Goal: Information Seeking & Learning: Learn about a topic

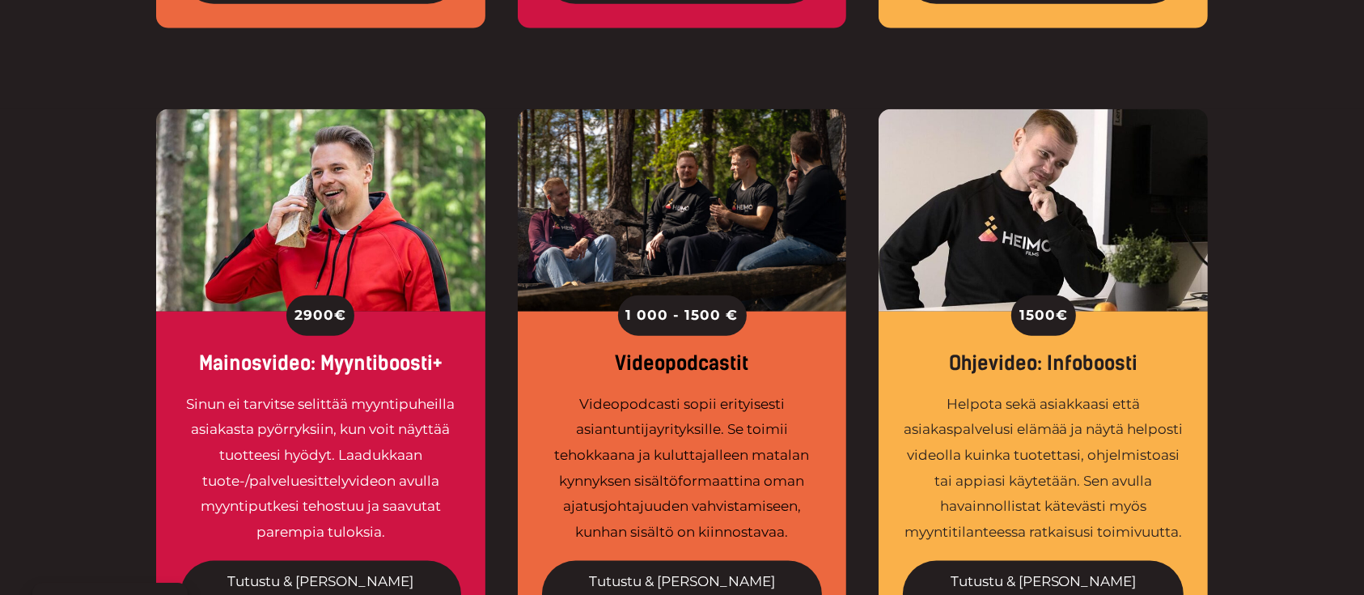
scroll to position [1840, 0]
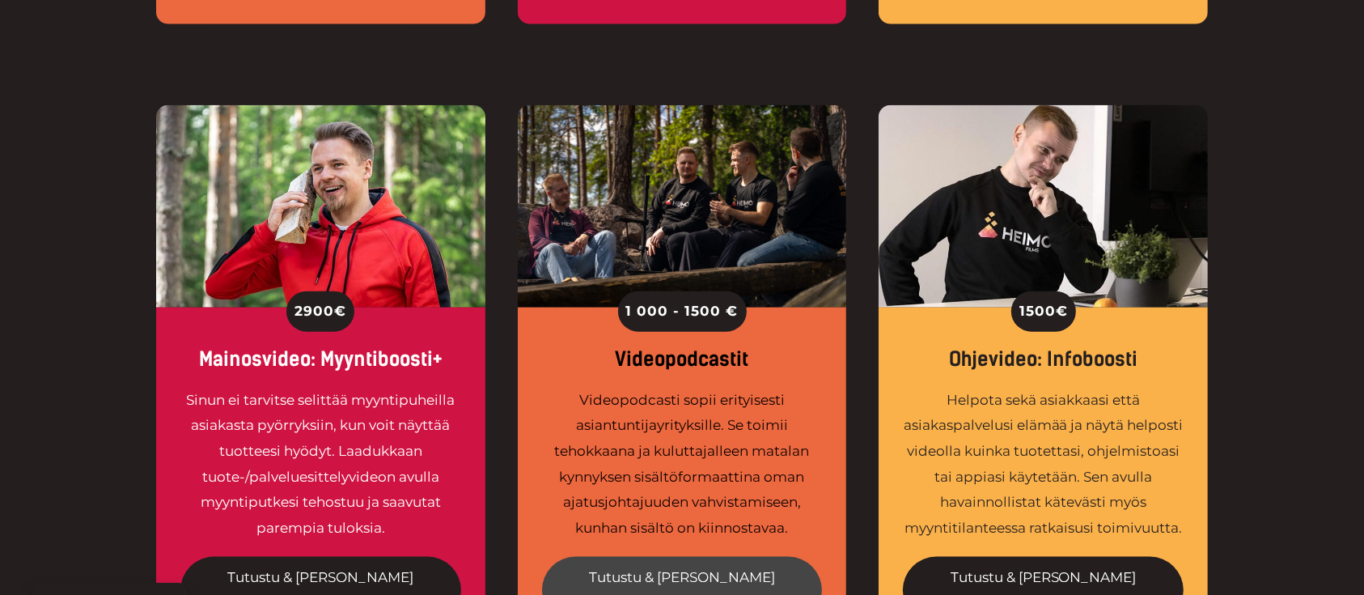
click at [746, 557] on link "Tutustu & tilaa tuotanto" at bounding box center [682, 590] width 281 height 67
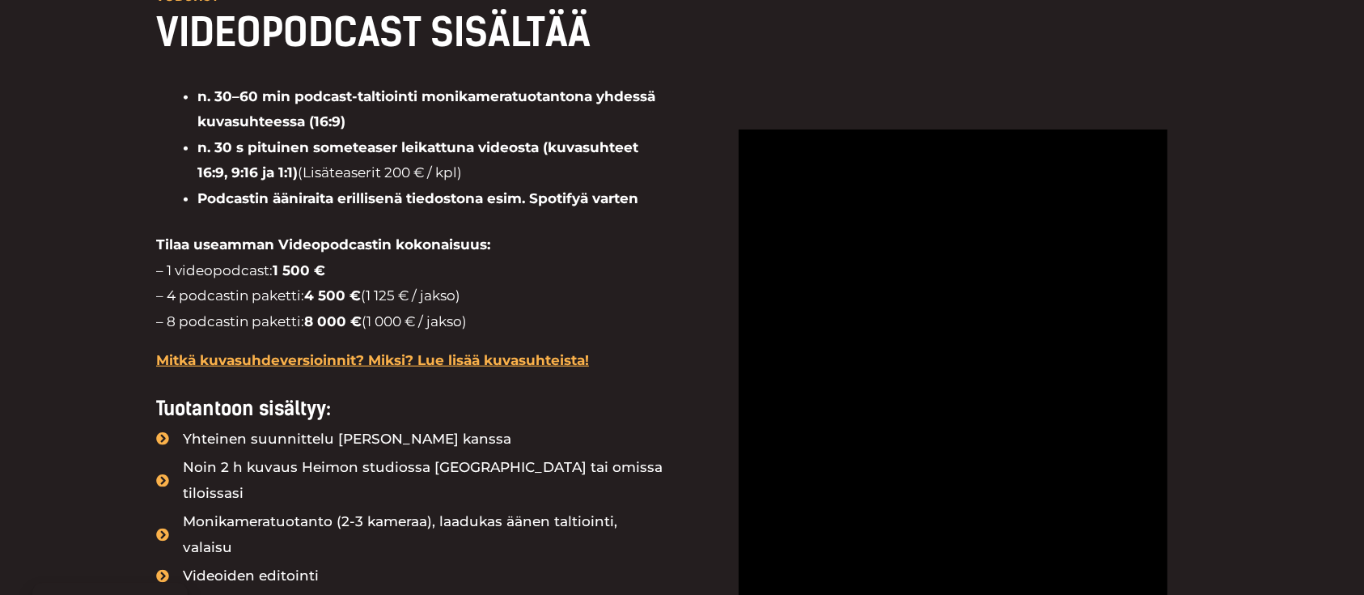
scroll to position [1823, 0]
drag, startPoint x: 341, startPoint y: 263, endPoint x: 150, endPoint y: 266, distance: 191.8
click at [150, 266] on div "VODCAST VIDEOPODCAST SISÄLTÄÄ n. 30–60 min podcast-taltiointi monikameratuotant…" at bounding box center [682, 555] width 1364 height 1295
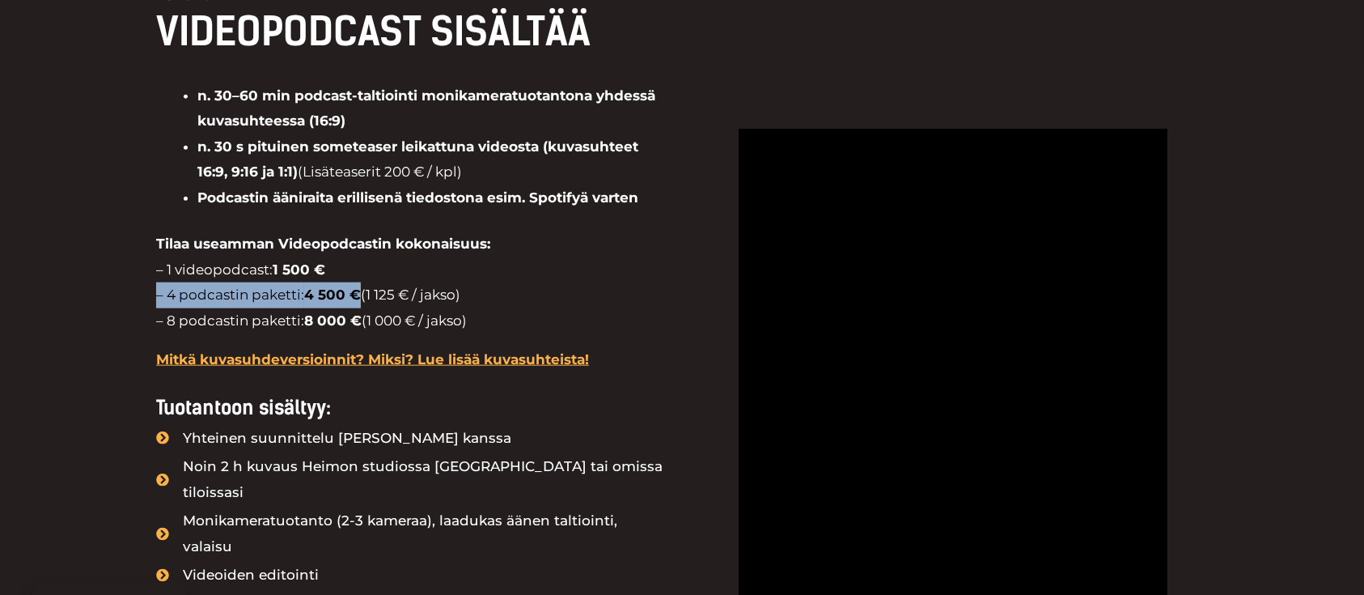
drag, startPoint x: 363, startPoint y: 294, endPoint x: 154, endPoint y: 304, distance: 209.8
click at [154, 304] on div "VODCAST VIDEOPODCAST SISÄLTÄÄ n. 30–60 min podcast-taltiointi monikameratuotant…" at bounding box center [682, 555] width 1364 height 1295
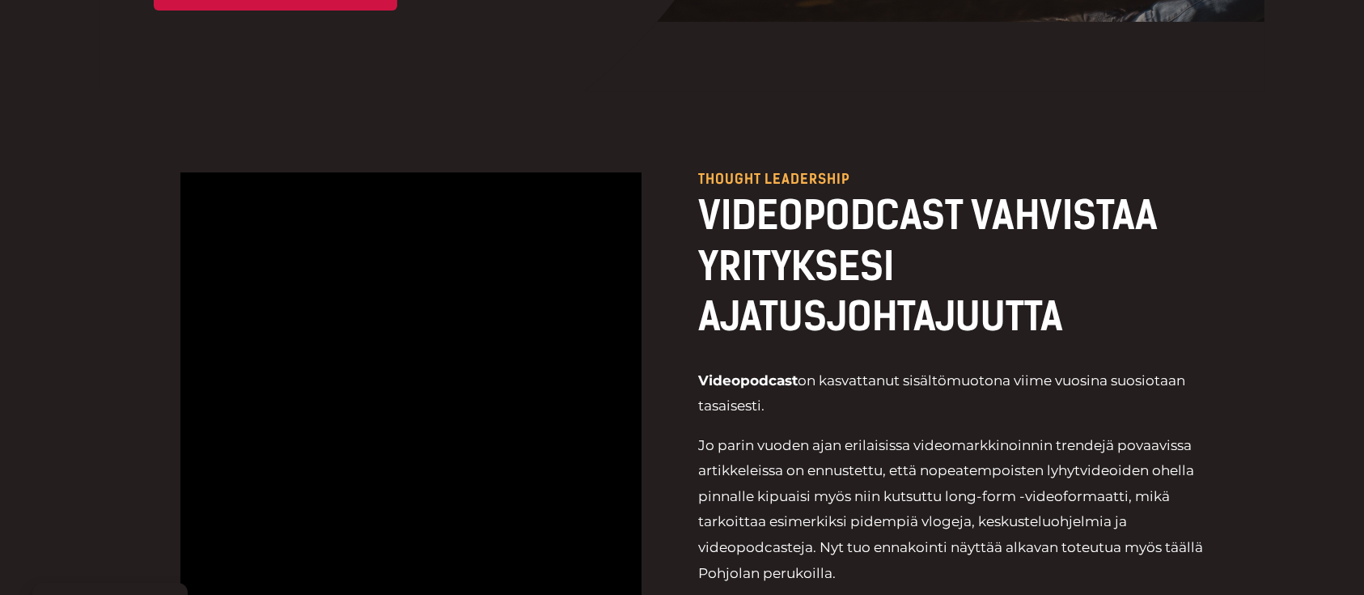
scroll to position [565, 0]
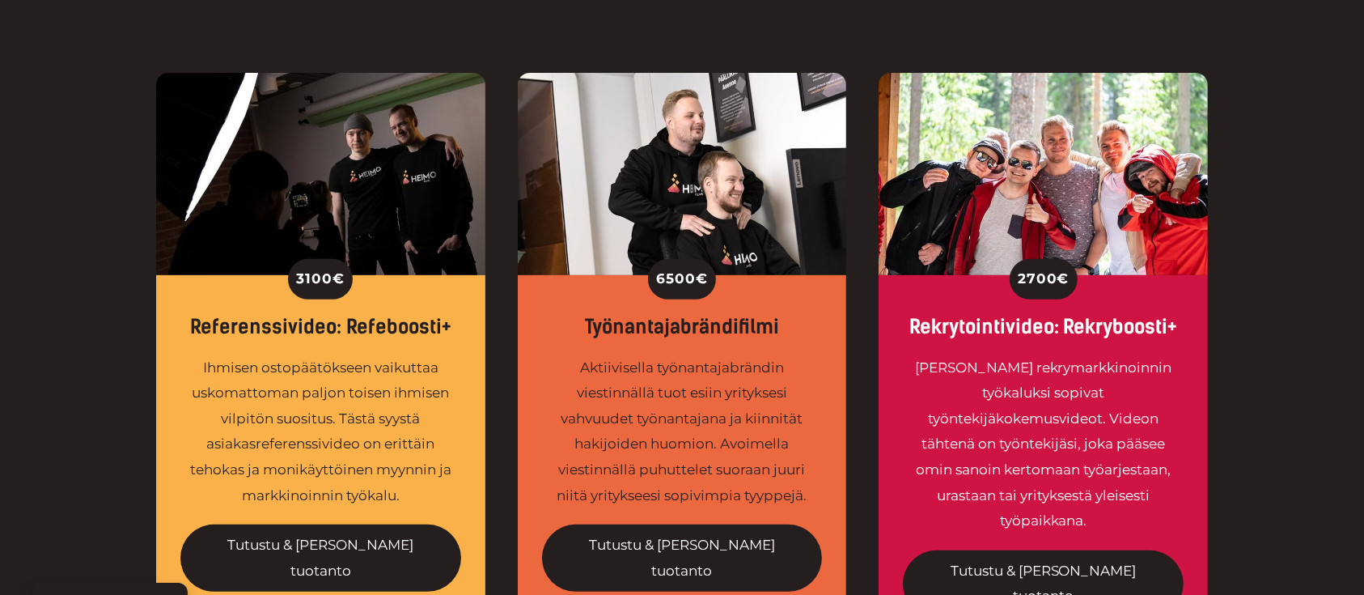
scroll to position [600, 0]
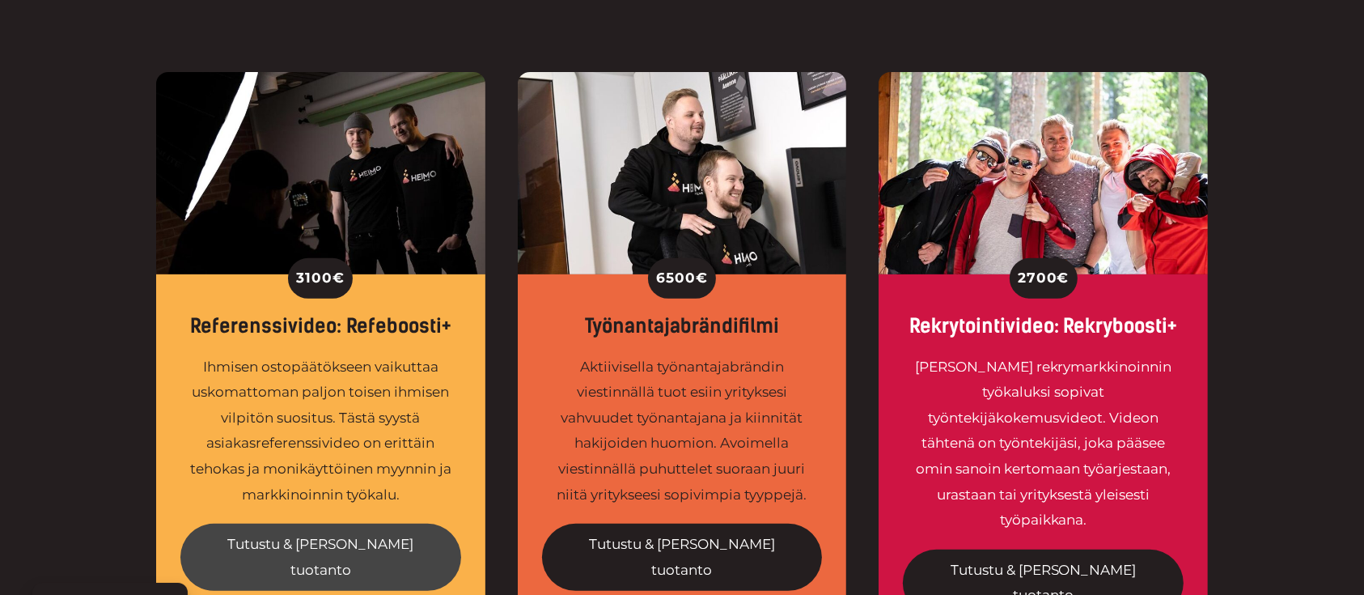
click at [316, 547] on link "Tutustu & tilaa tuotanto" at bounding box center [320, 556] width 281 height 67
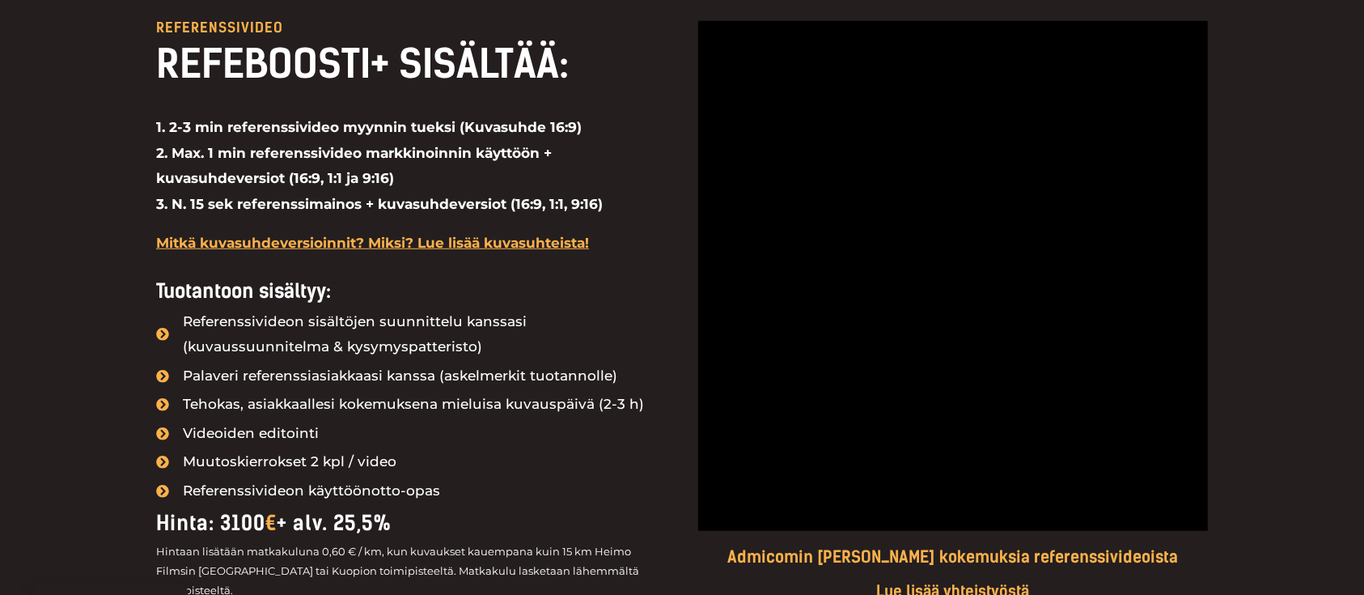
scroll to position [1385, 0]
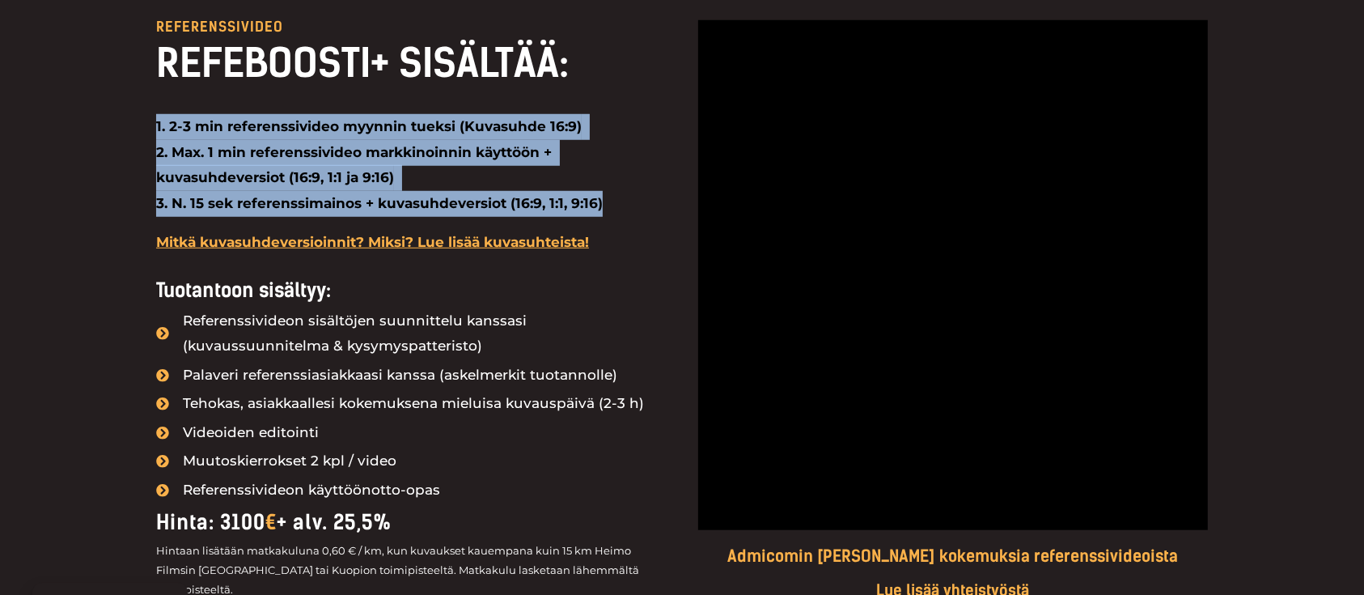
drag, startPoint x: 143, startPoint y: 123, endPoint x: 627, endPoint y: 210, distance: 491.7
click at [627, 210] on div "Referenssivideo REFEBOOSTI+ SISÄLTÄÄ: 1. 2-3 min referenssivideo myynnin tueksi…" at bounding box center [682, 390] width 1364 height 902
click at [512, 204] on strong "1. 2-3 min referenssivideo myynnin tueksi (Kuvasuhde 16:9) 2. Max. 1 min refere…" at bounding box center [379, 164] width 447 height 93
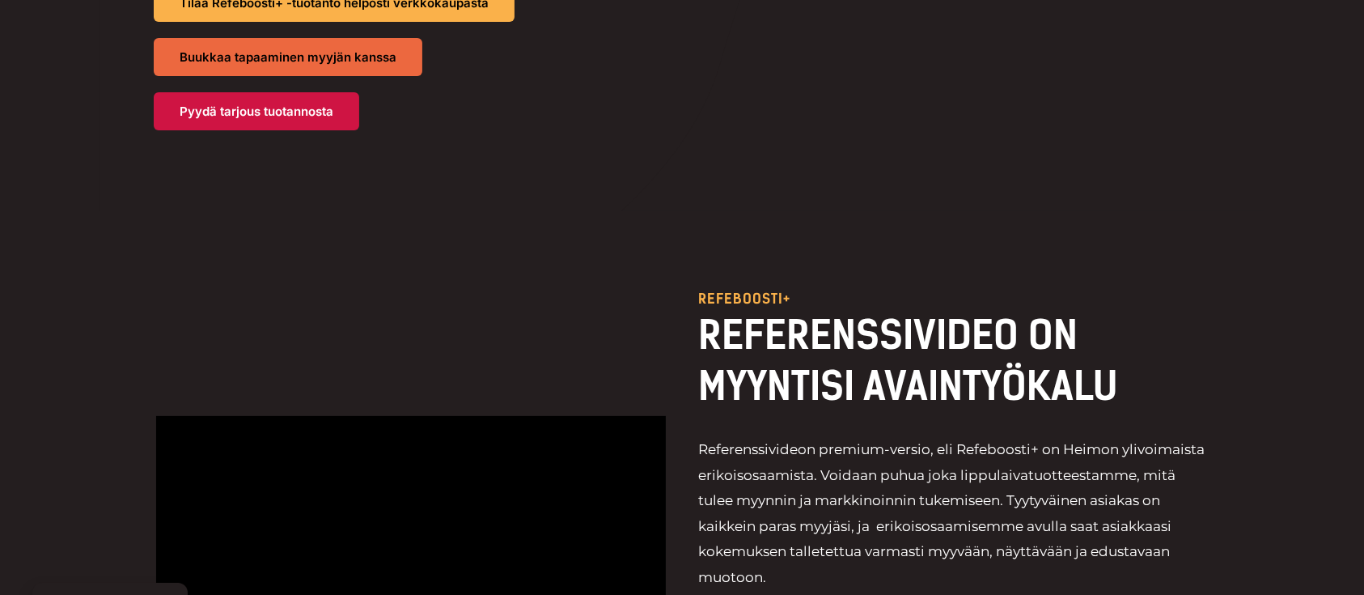
scroll to position [0, 0]
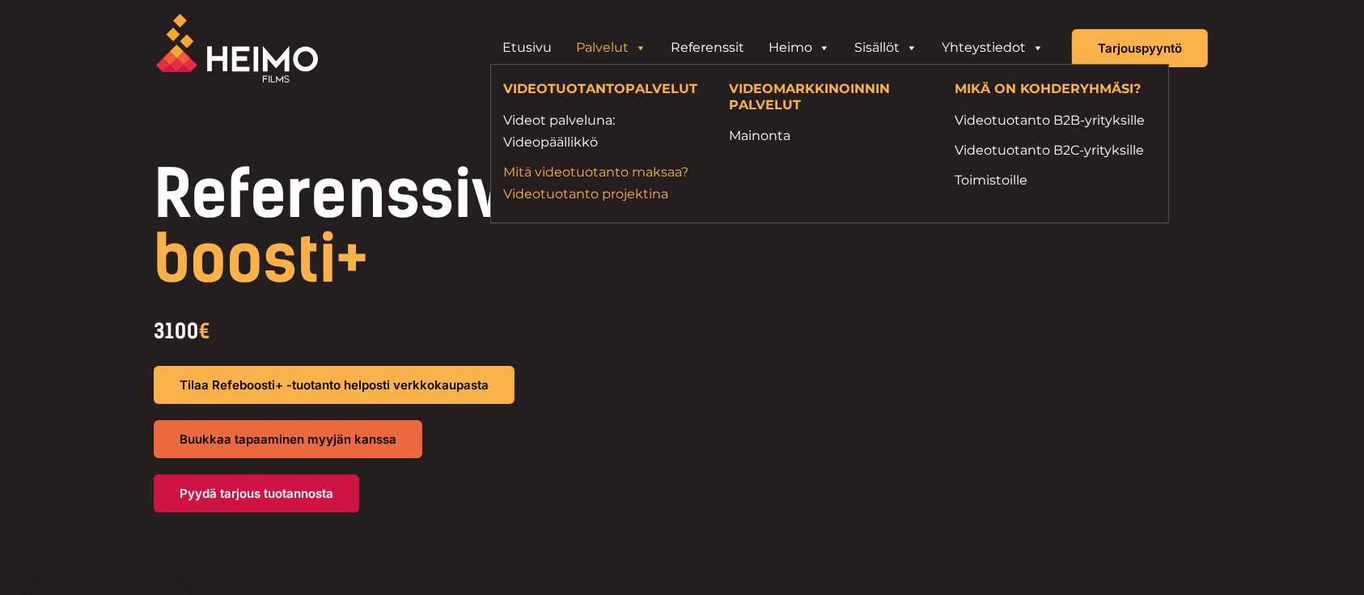
click at [615, 179] on link "Mitä videotuotanto maksaa? Videotuotanto projektina" at bounding box center [603, 183] width 201 height 44
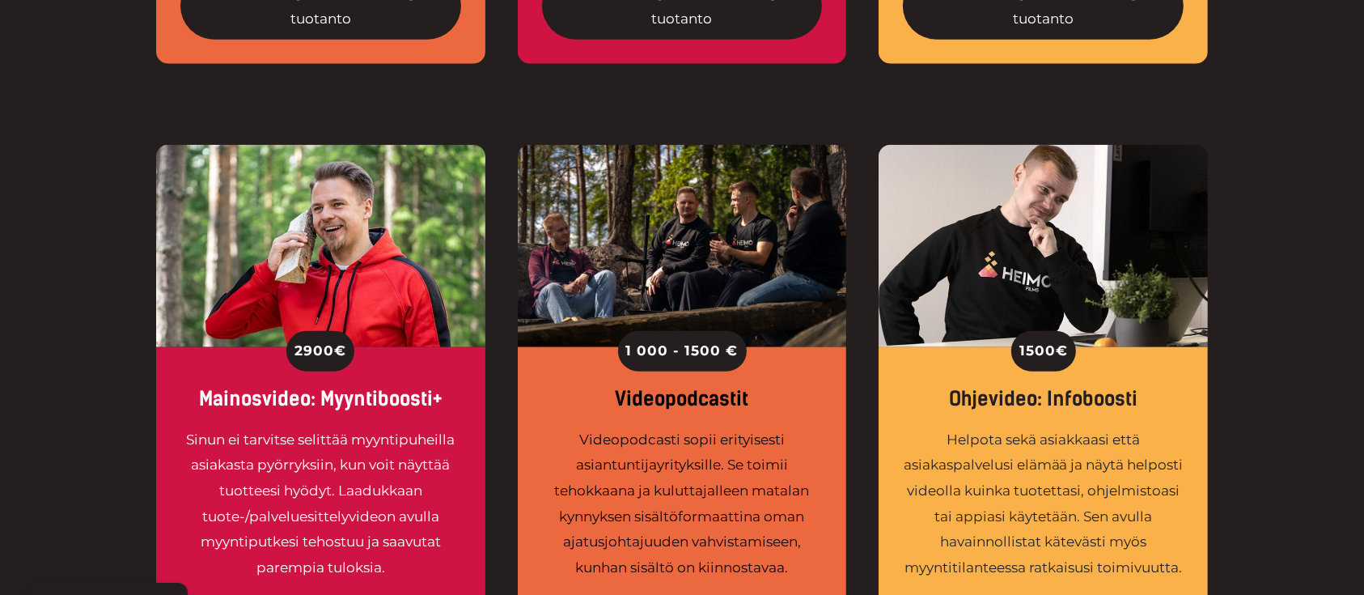
scroll to position [1803, 0]
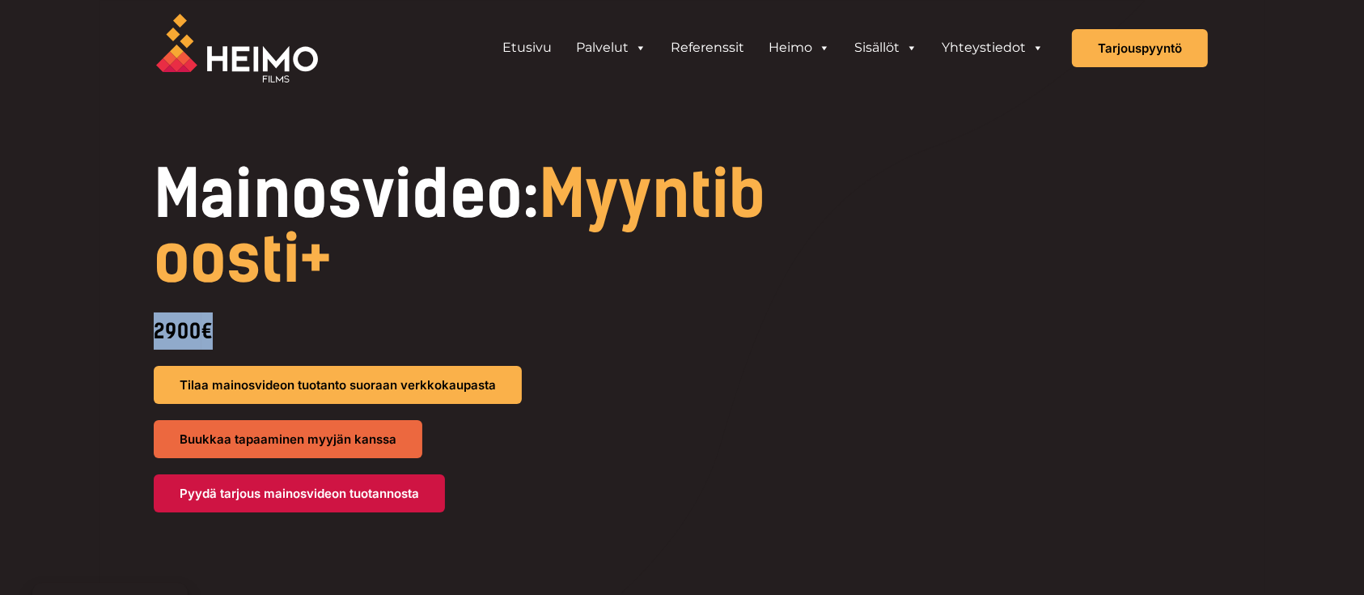
drag, startPoint x: 146, startPoint y: 312, endPoint x: 324, endPoint y: 299, distance: 178.5
click at [324, 299] on div "Mainosvideo: Myyntiboosti+ 2900 € Tilaa mainosvideon tuotanto suoraan verkkokau…" at bounding box center [682, 337] width 1100 height 350
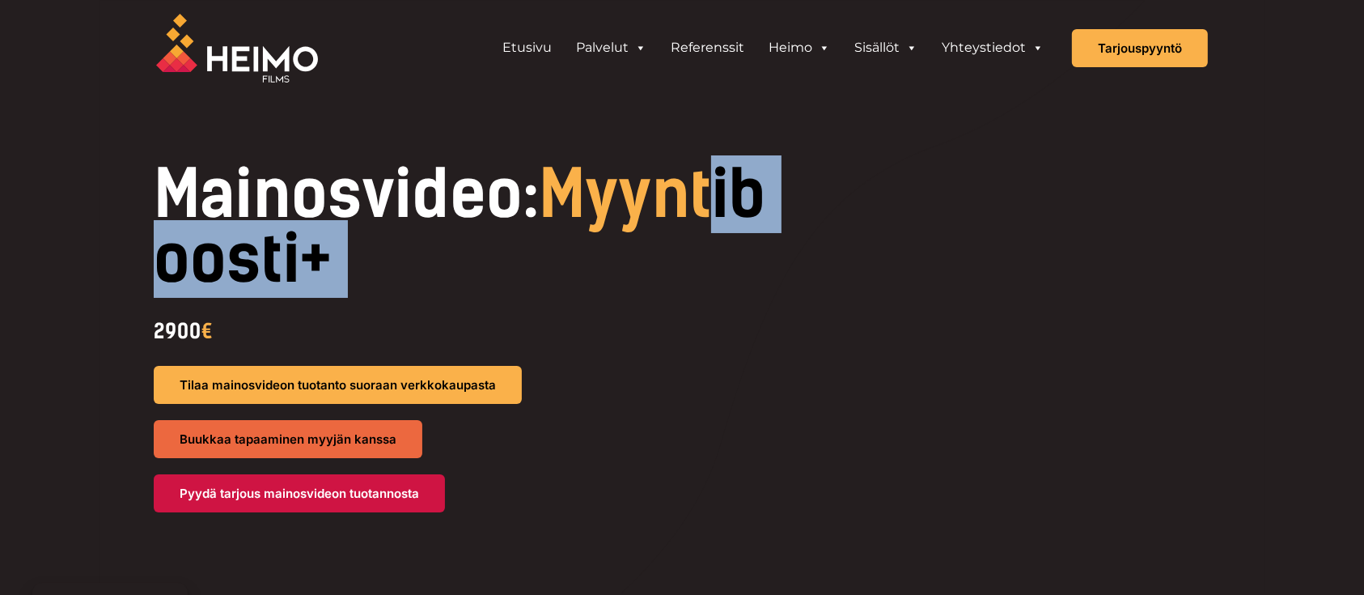
click at [500, 303] on div "Mainosvideo: Myyntiboosti+ 2900 € Tilaa mainosvideon tuotanto suoraan verkkokau…" at bounding box center [682, 337] width 1100 height 350
